Goal: Navigation & Orientation: Find specific page/section

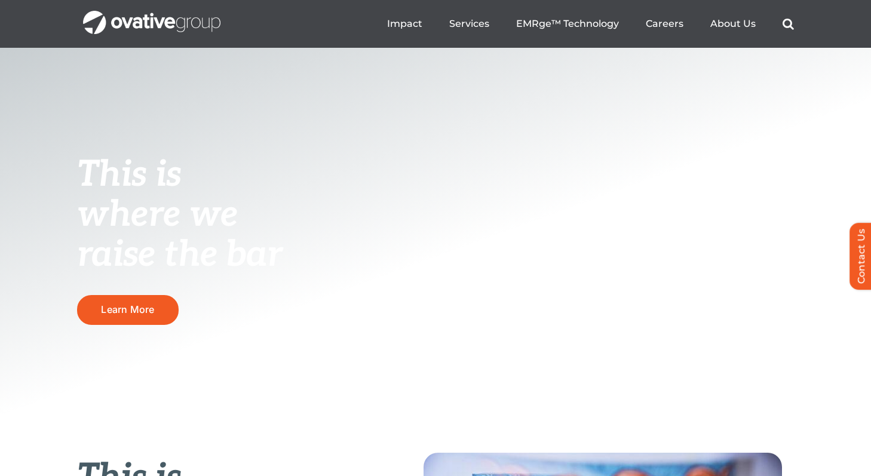
scroll to position [108, 0]
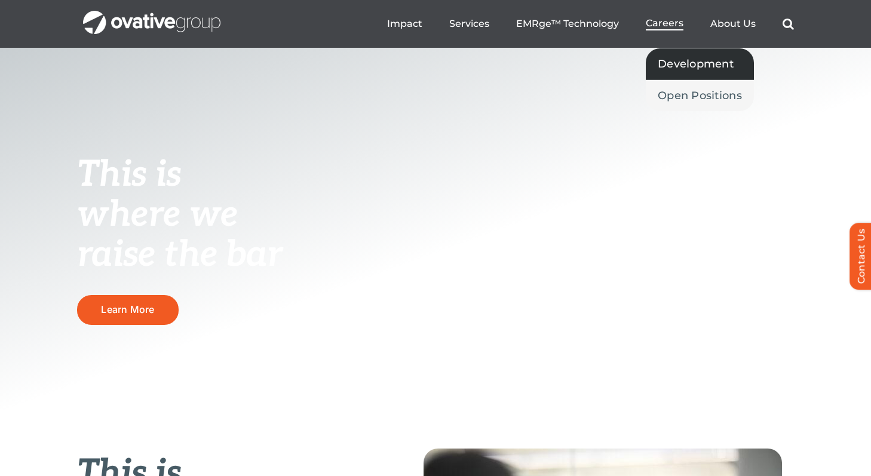
click at [676, 73] on link "Development" at bounding box center [700, 63] width 108 height 31
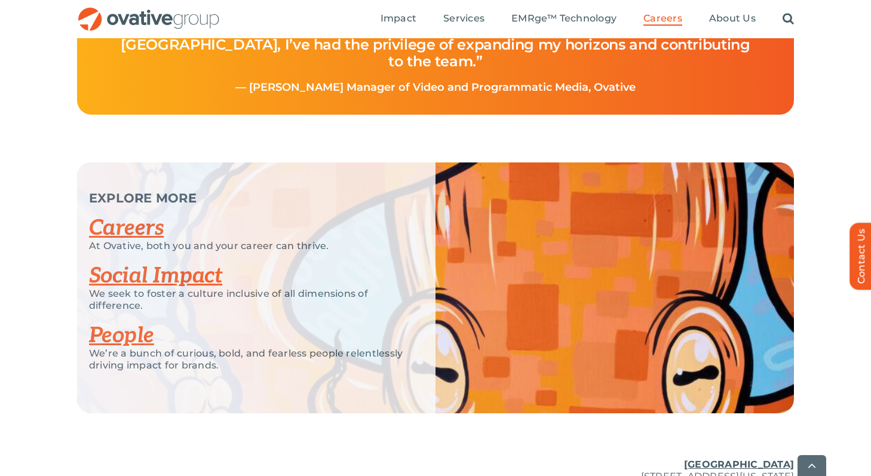
scroll to position [2813, 0]
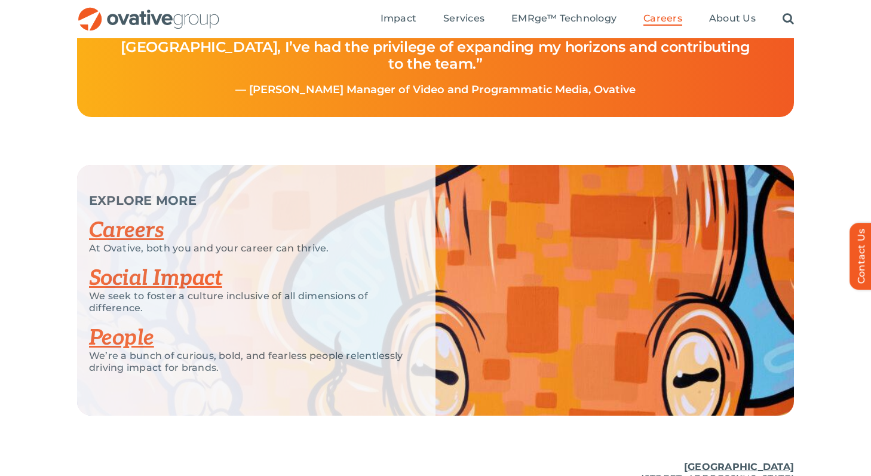
drag, startPoint x: 421, startPoint y: 351, endPoint x: 185, endPoint y: 313, distance: 238.4
click at [192, 340] on div "EXPLORE MORE Careers At Ovative, both you and your career can thrive. Social Im…" at bounding box center [256, 290] width 358 height 251
click at [134, 244] on link "Careers" at bounding box center [126, 230] width 75 height 26
